Goal: Information Seeking & Learning: Understand process/instructions

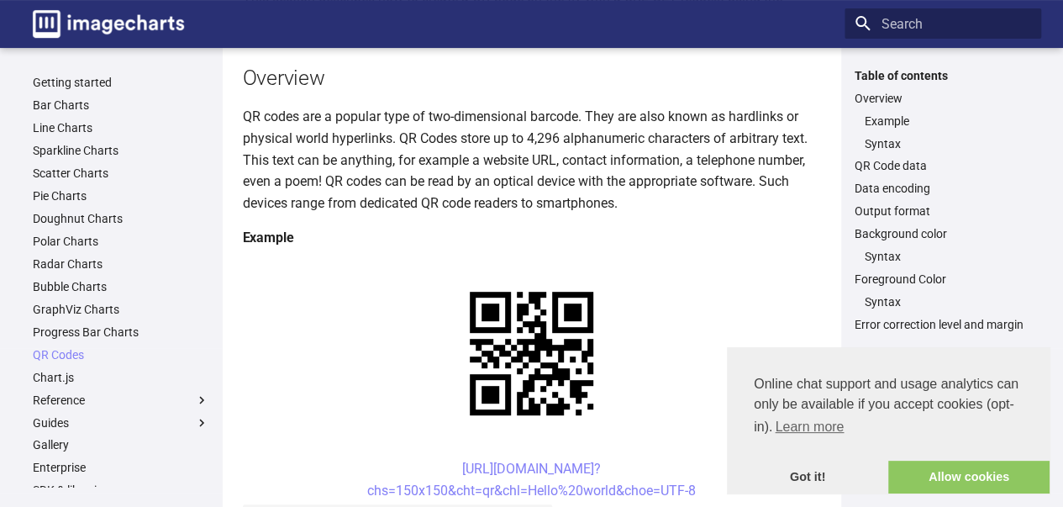
scroll to position [179, 0]
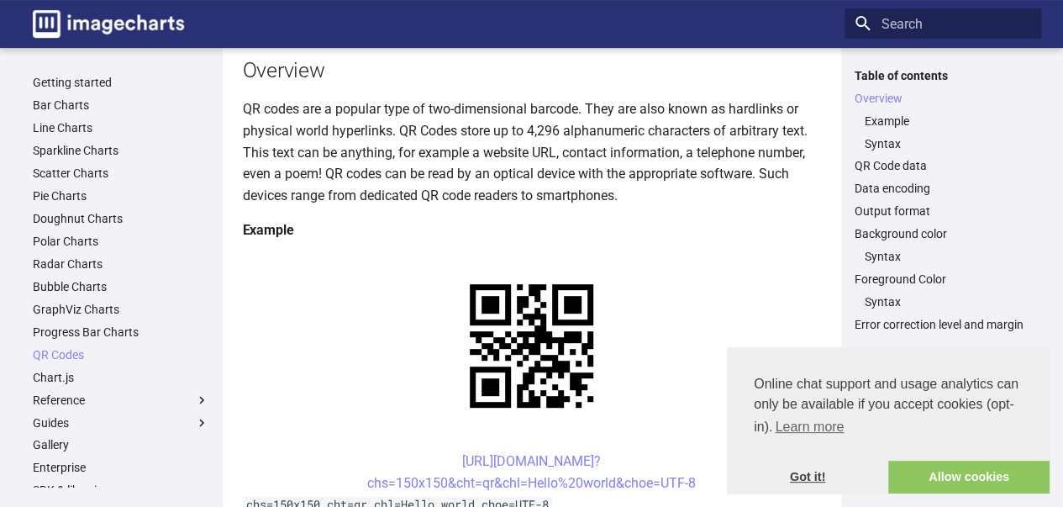
click at [819, 484] on link "Got it!" at bounding box center [807, 478] width 161 height 34
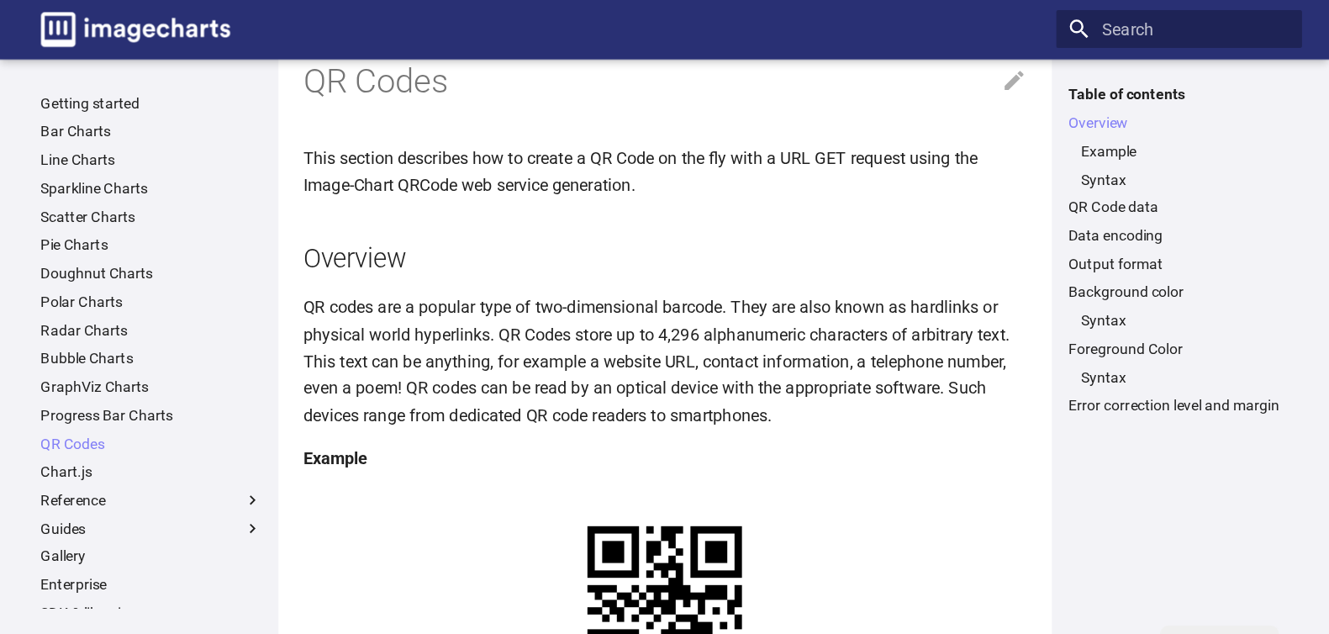
scroll to position [0, 0]
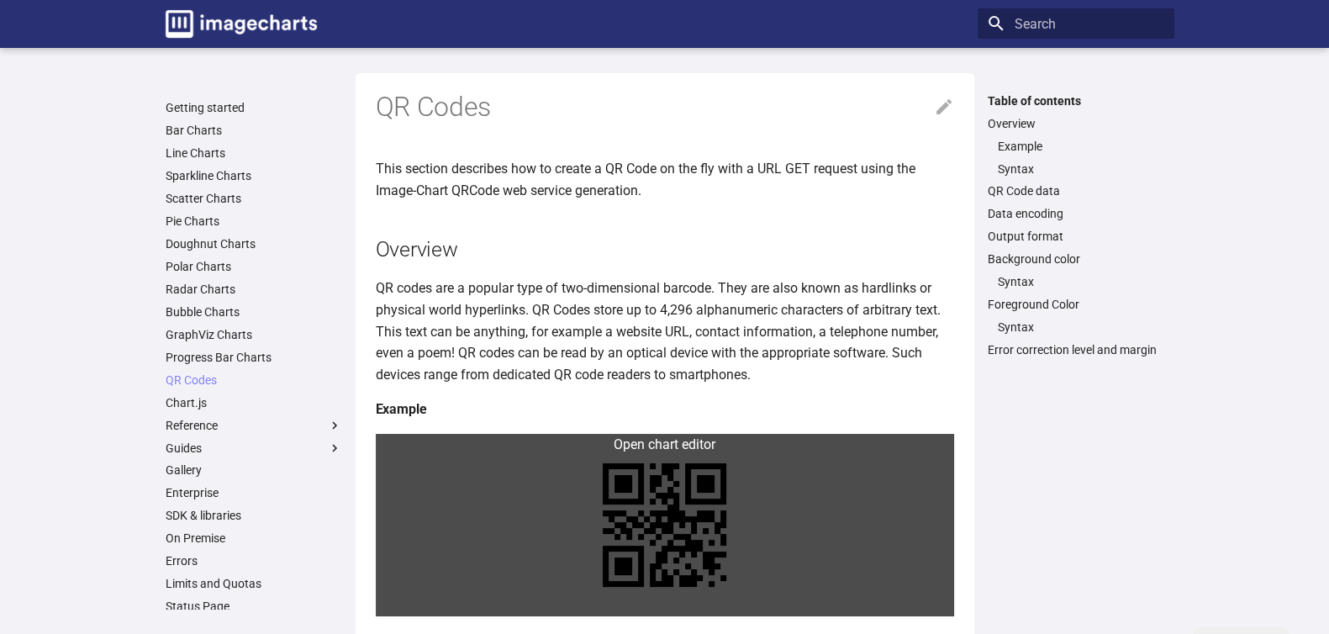
click at [422, 481] on link at bounding box center [665, 525] width 578 height 182
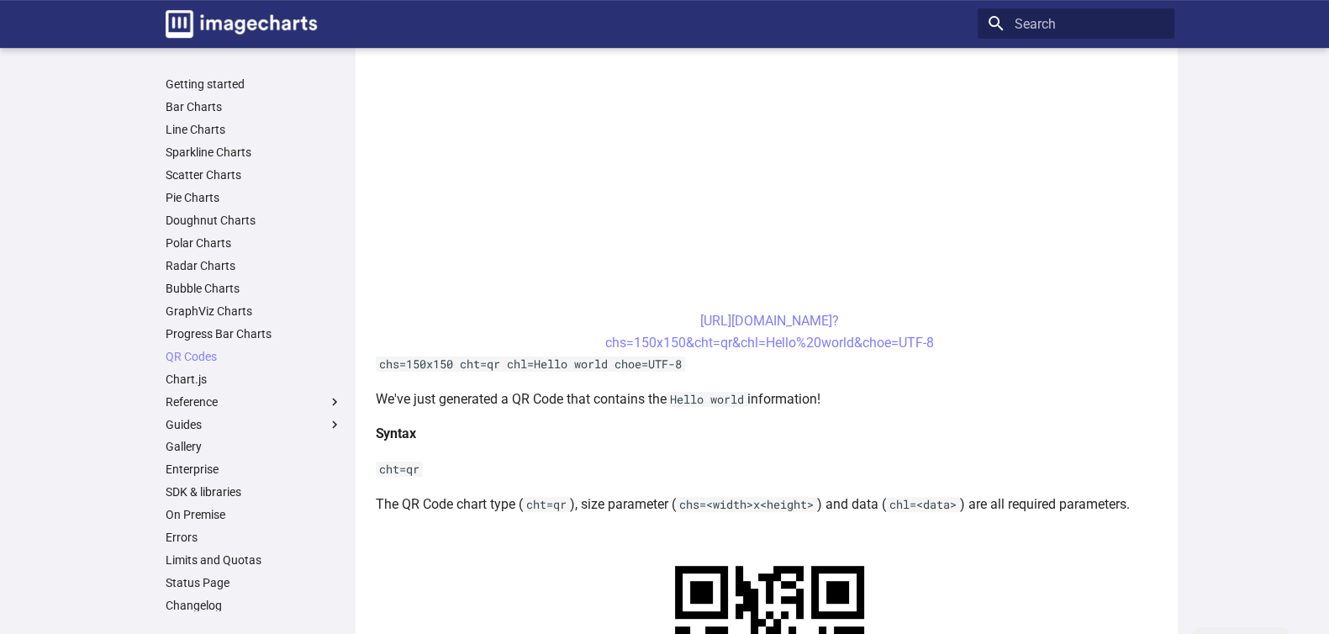
scroll to position [543, 0]
drag, startPoint x: 663, startPoint y: 355, endPoint x: 772, endPoint y: 393, distance: 114.8
click at [772, 352] on center "[URL][DOMAIN_NAME]? chs=150x150&cht=qr&chl=Hello%20world&choe=UTF-8" at bounding box center [770, 330] width 788 height 43
copy link "[URL][DOMAIN_NAME]? chs=150x150&cht=qr&chl="
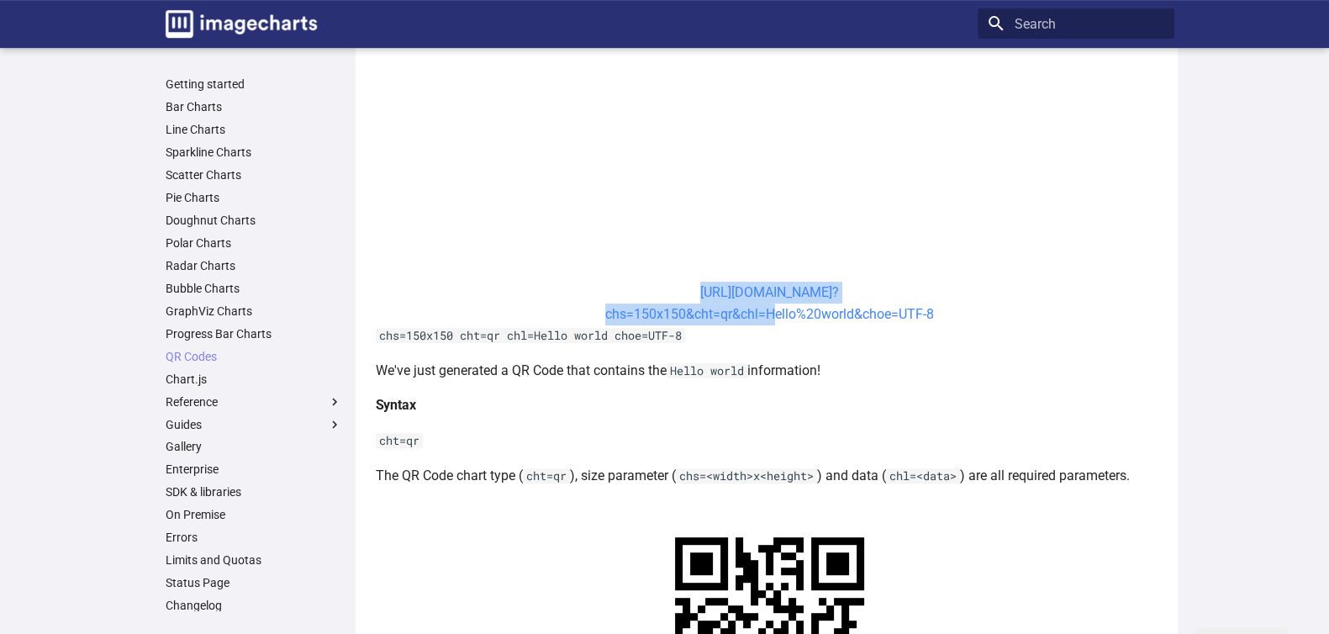
scroll to position [569, 0]
copy link "[URL][DOMAIN_NAME]? chs=150x150&cht=qr&chl="
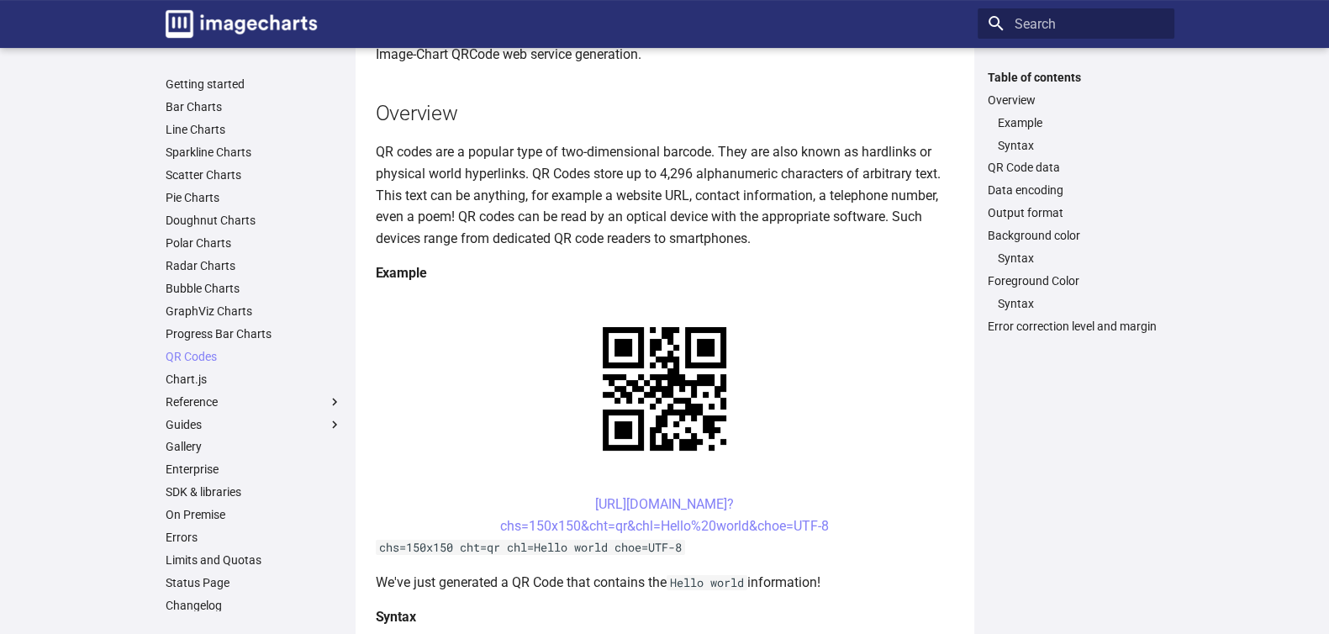
scroll to position [144, 0]
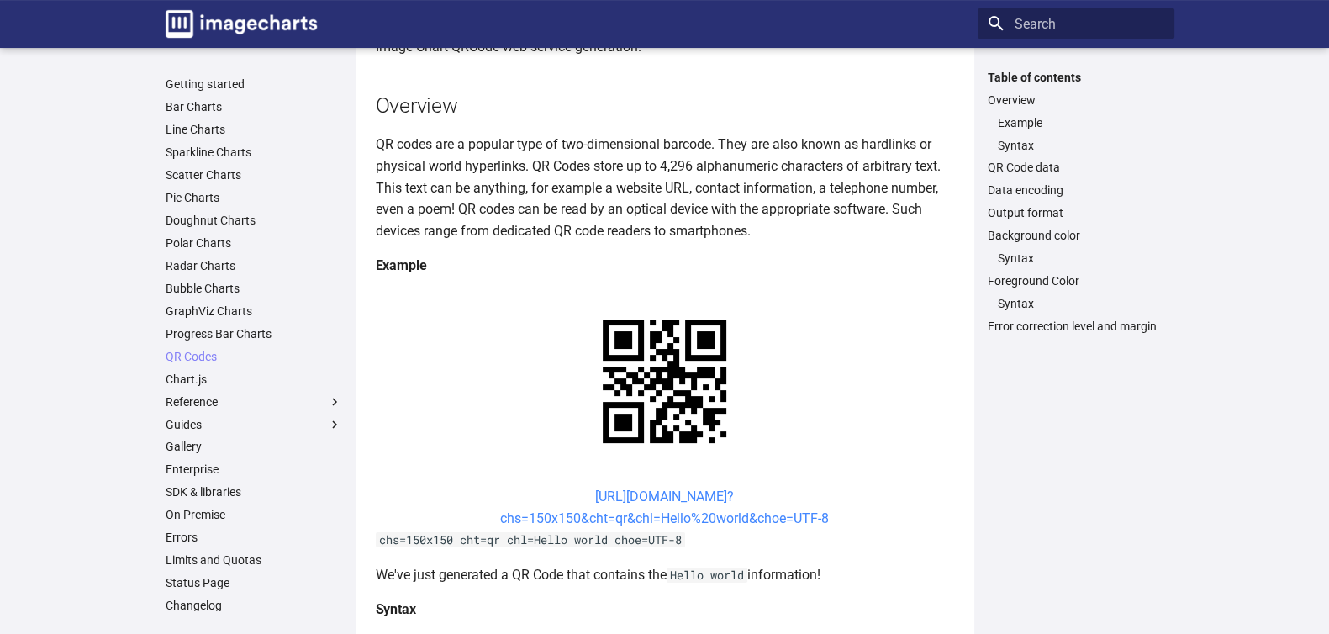
click at [657, 526] on link "[URL][DOMAIN_NAME]? chs=150x150&cht=qr&chl=Hello%20world&choe=UTF-8" at bounding box center [664, 507] width 329 height 38
